Goal: Task Accomplishment & Management: Use online tool/utility

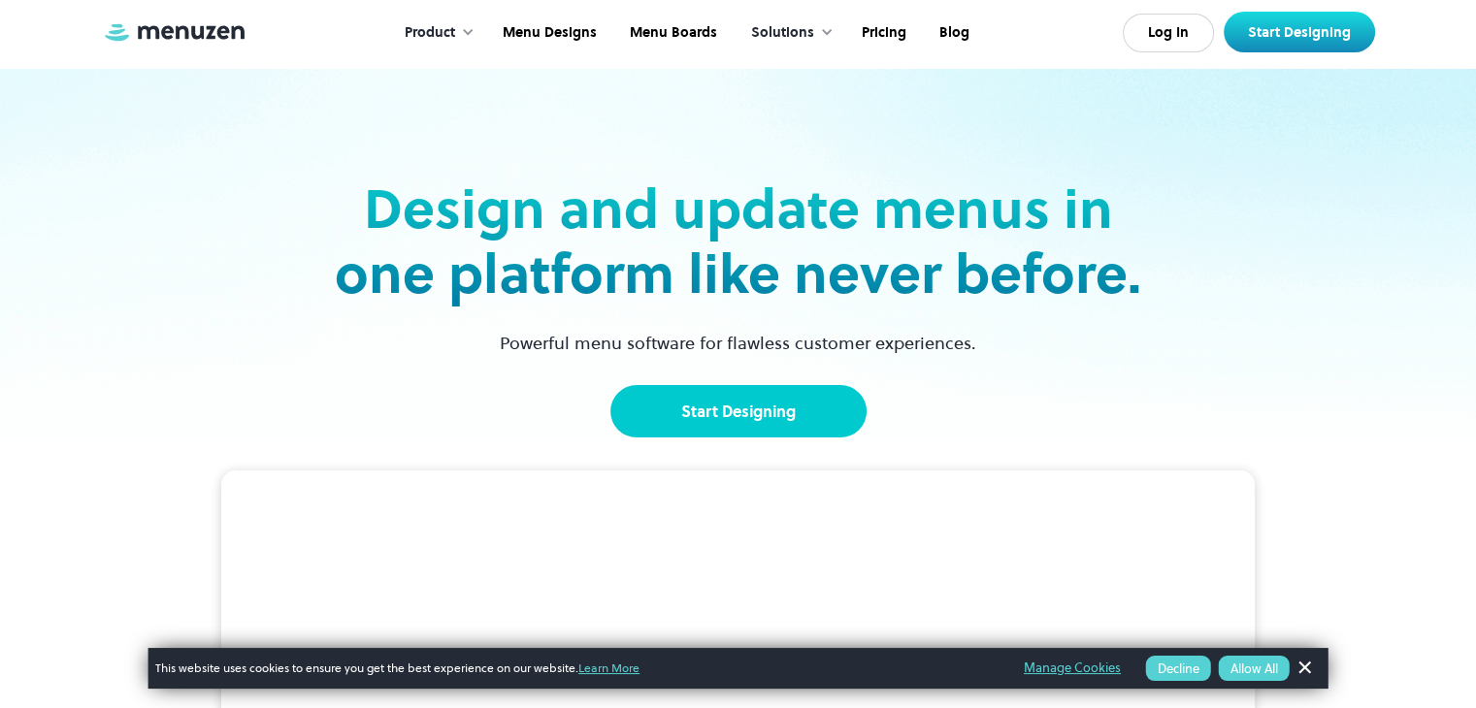
click at [807, 393] on link "Start Designing" at bounding box center [738, 411] width 256 height 52
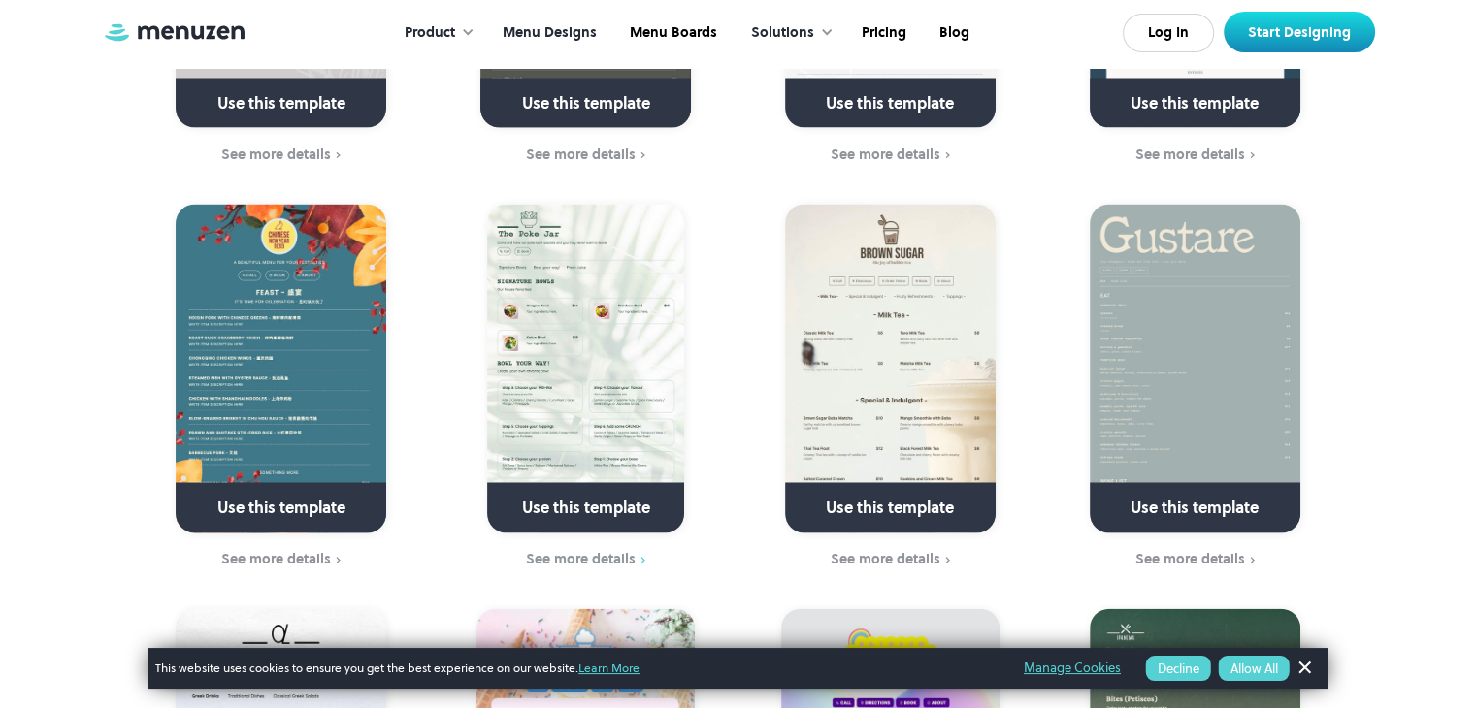
scroll to position [4085, 0]
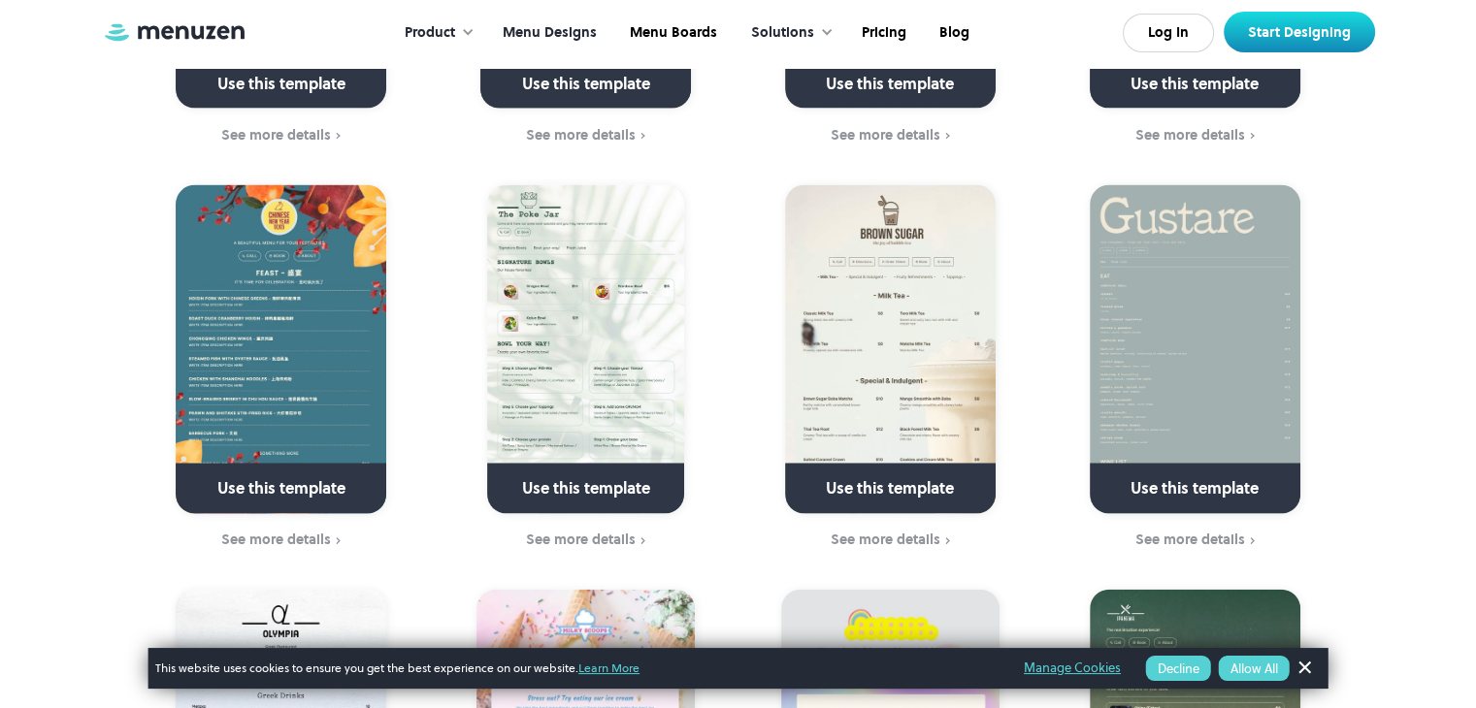
click at [1233, 670] on button "Allow All" at bounding box center [1254, 668] width 71 height 25
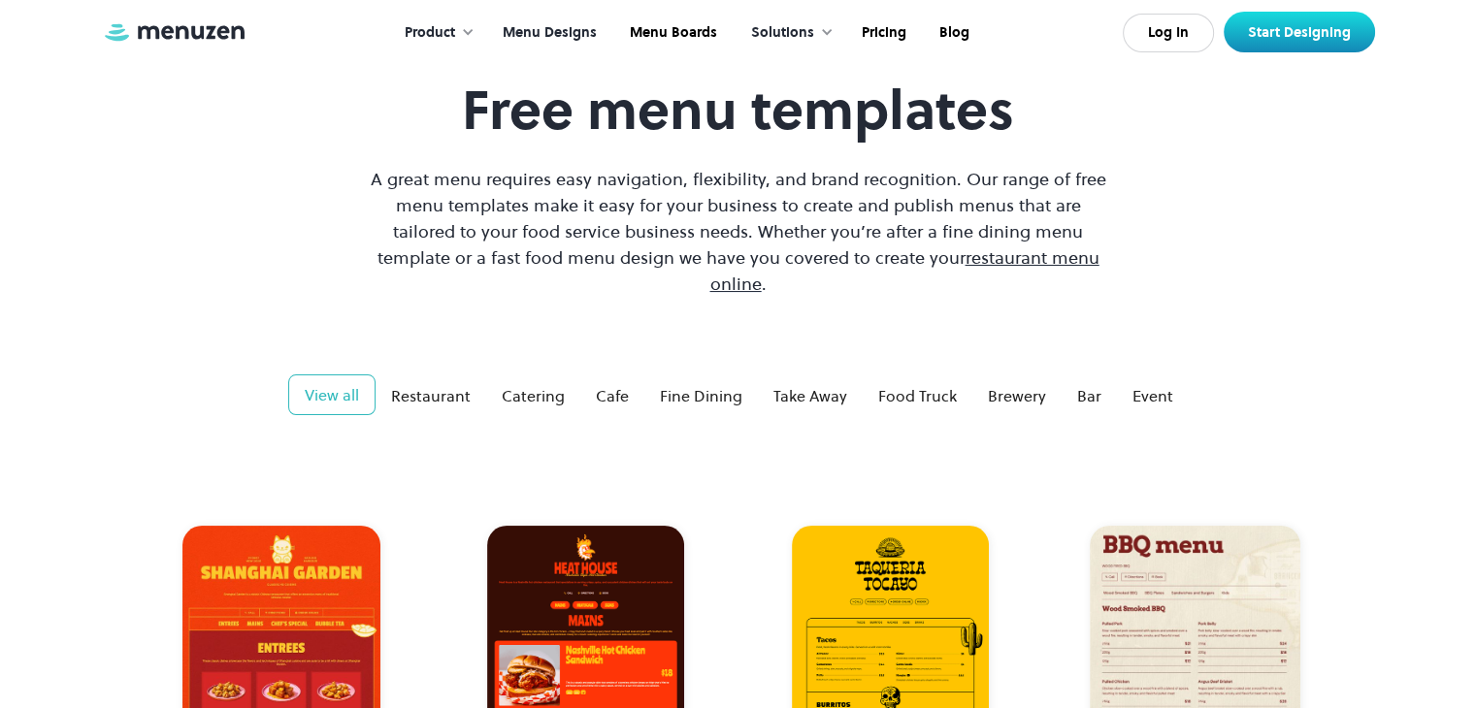
scroll to position [101, 0]
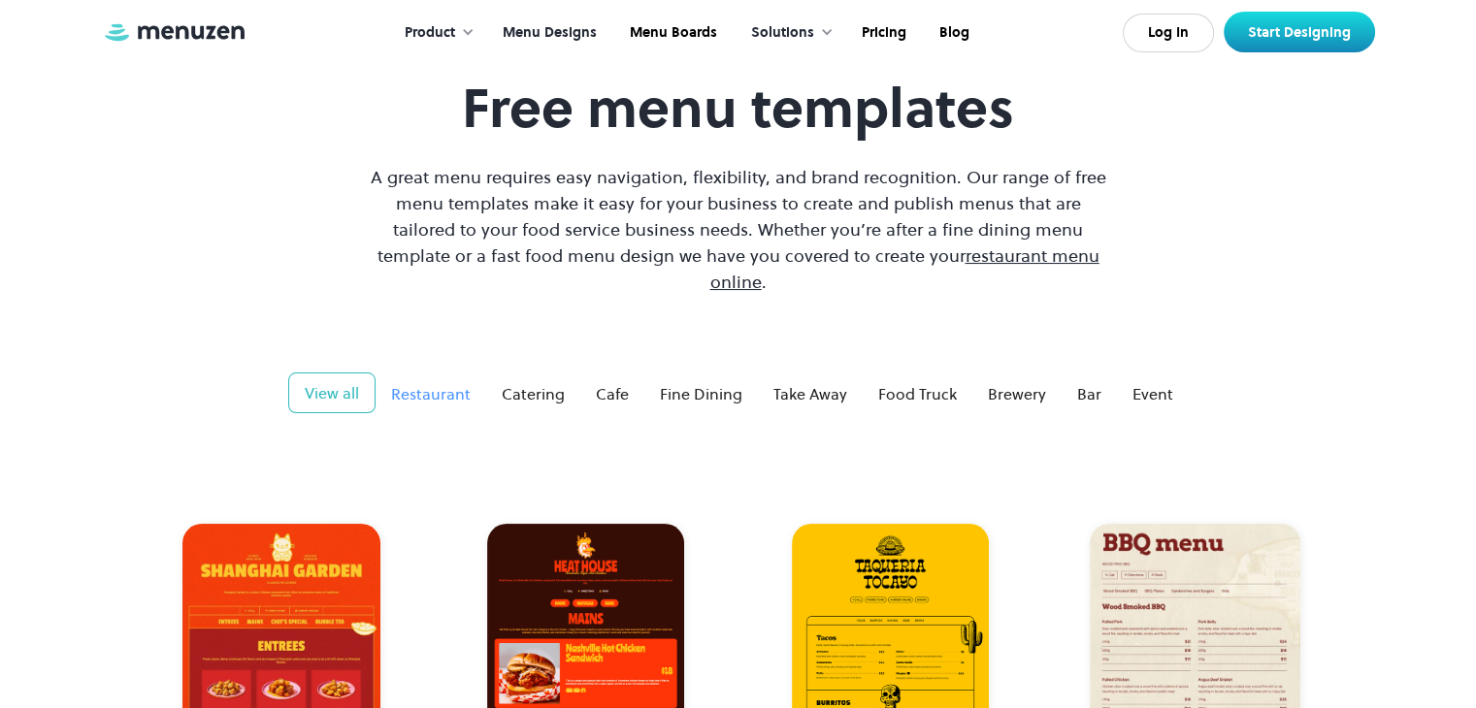
click at [460, 382] on div "Restaurant" at bounding box center [431, 393] width 80 height 23
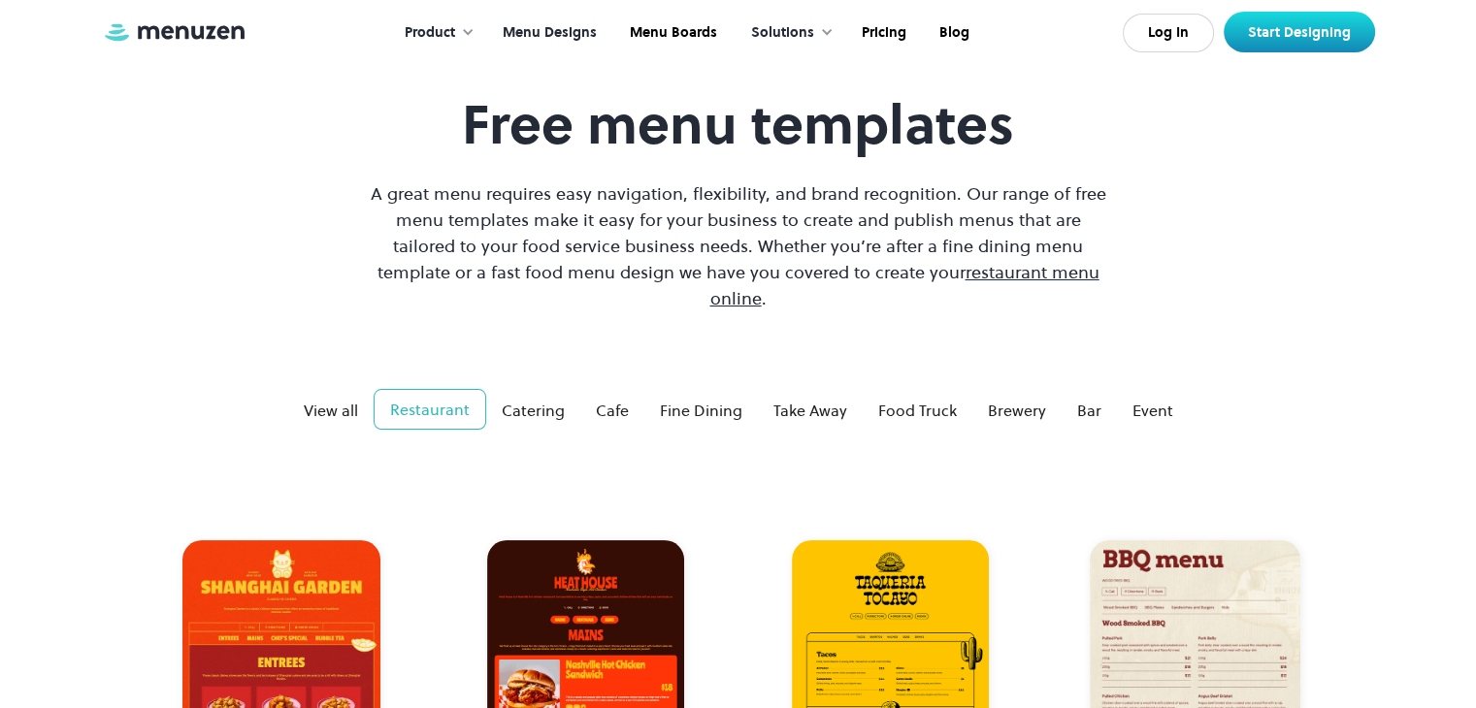
scroll to position [95, 0]
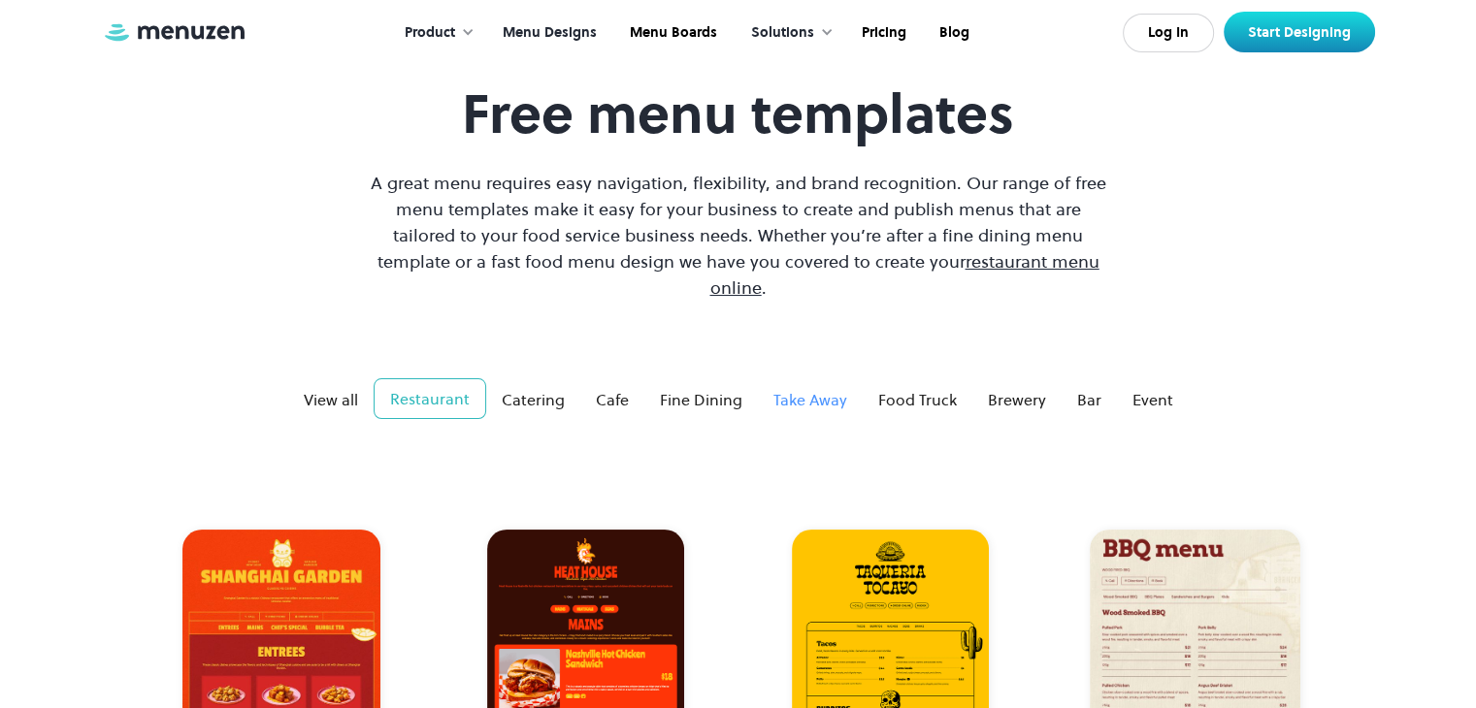
click at [807, 388] on div "Take Away" at bounding box center [810, 399] width 74 height 23
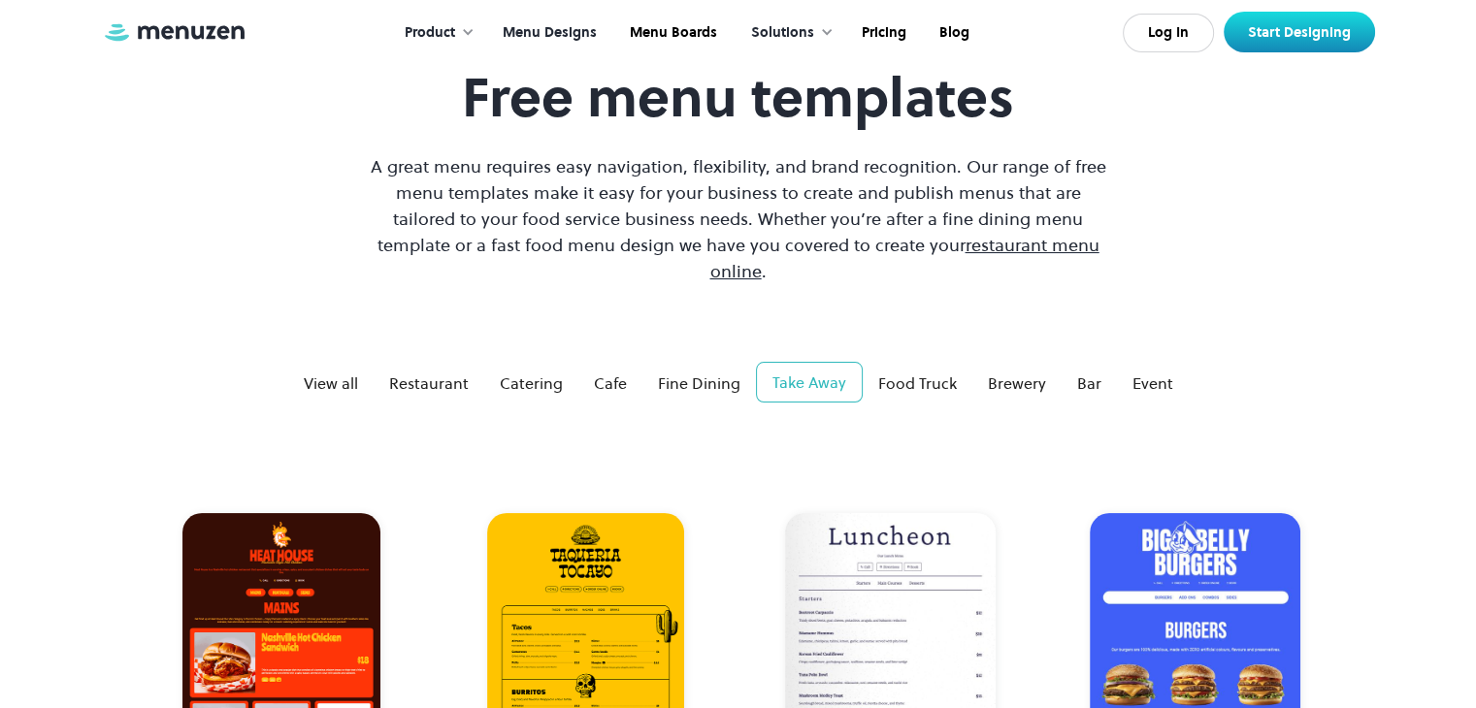
scroll to position [0, 0]
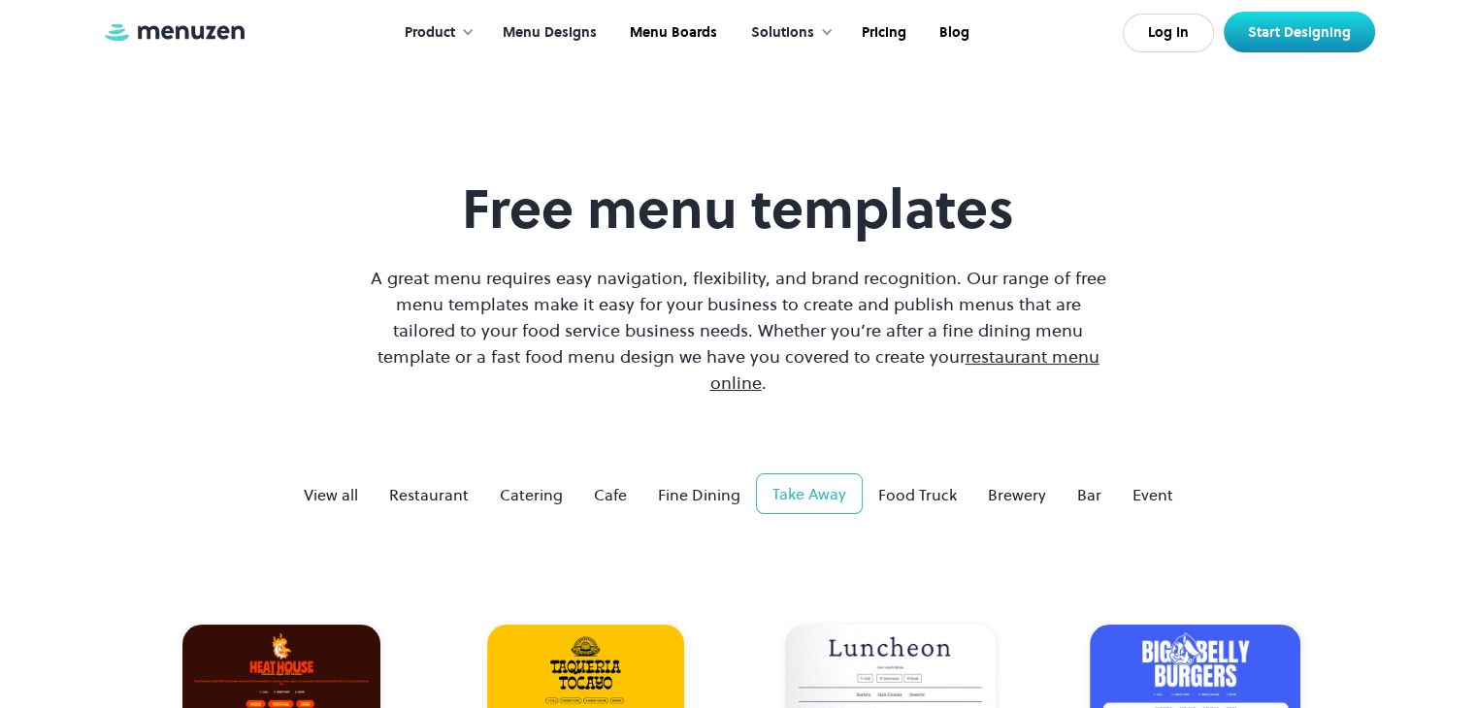
click at [513, 25] on link "Menu Designs" at bounding box center [547, 33] width 127 height 60
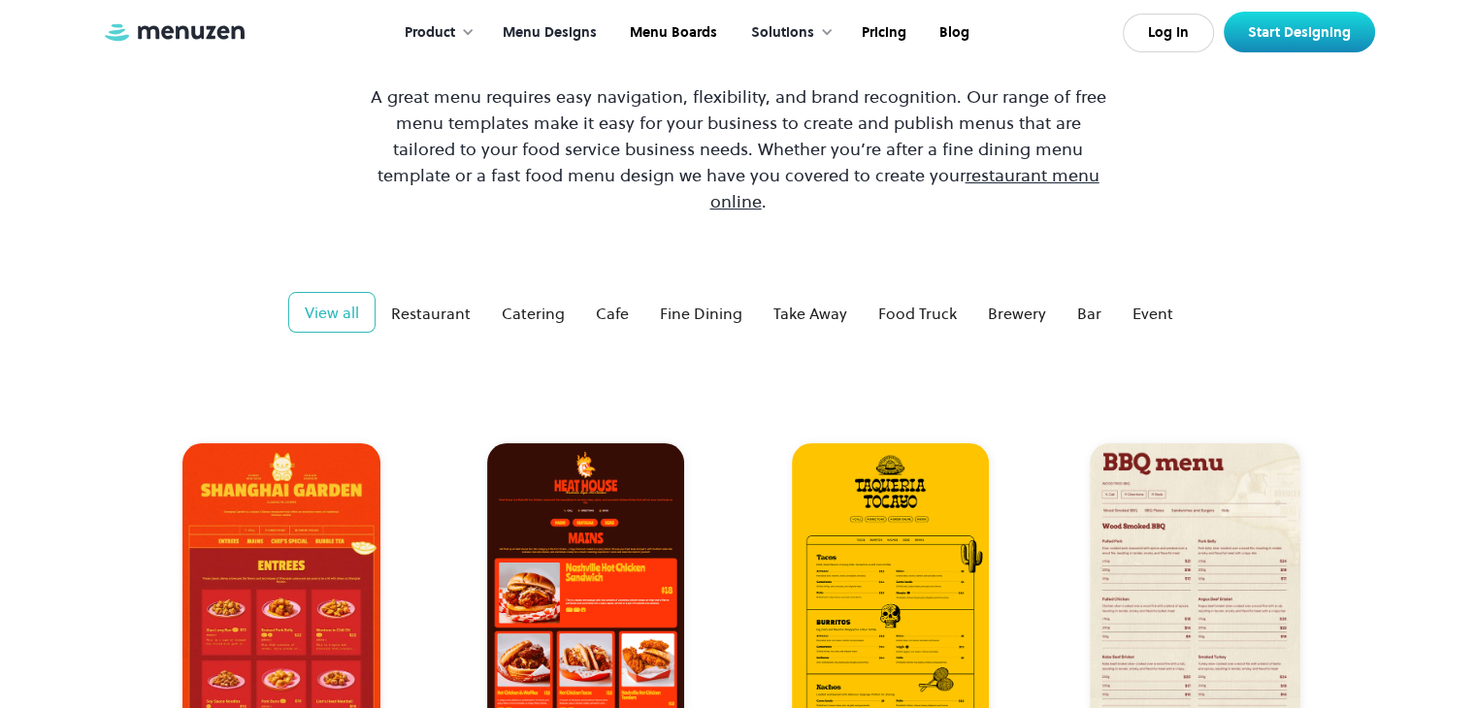
scroll to position [179, 0]
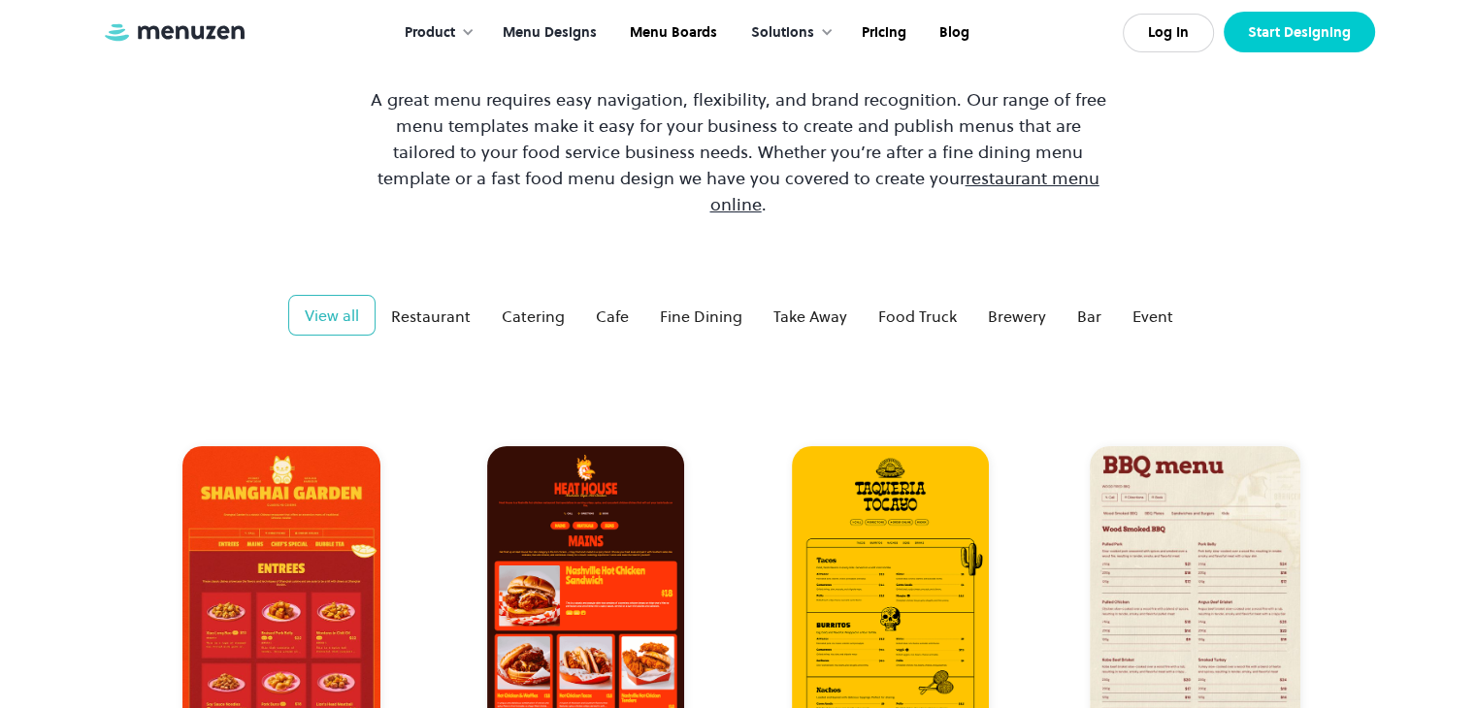
click at [1262, 31] on link "Start Designing" at bounding box center [1299, 32] width 151 height 41
